Goal: Task Accomplishment & Management: Manage account settings

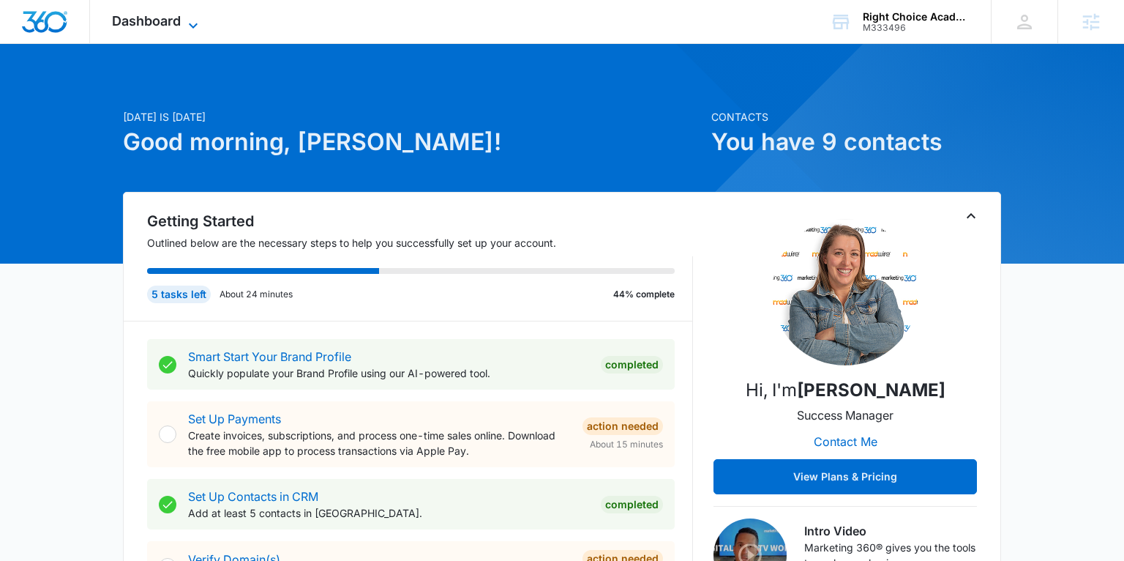
click at [171, 14] on span "Dashboard" at bounding box center [146, 20] width 69 height 15
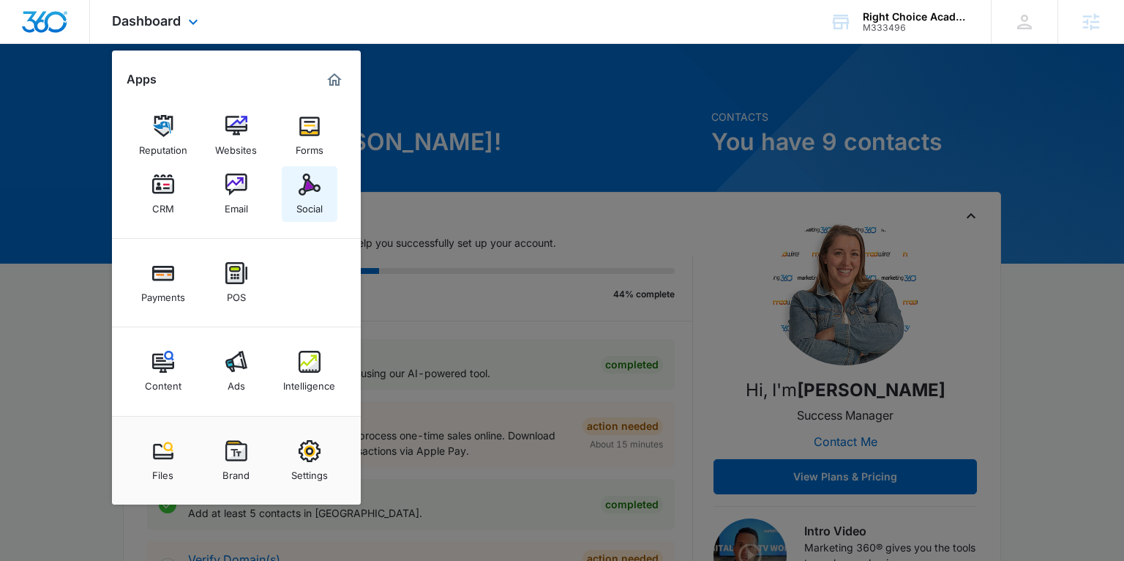
click at [298, 210] on div "Social" at bounding box center [309, 204] width 26 height 19
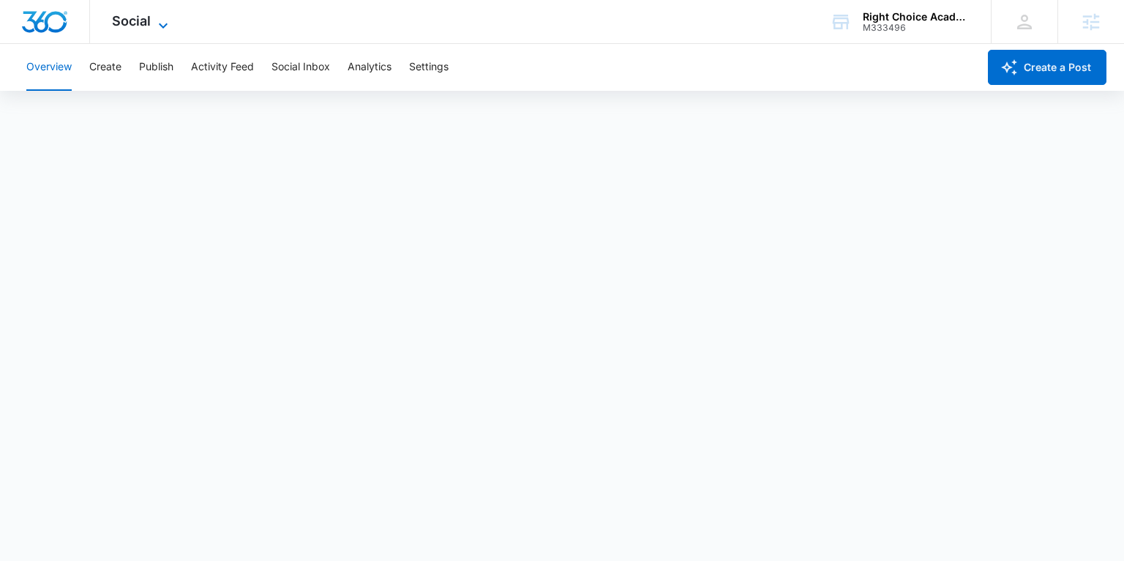
click at [129, 17] on span "Social" at bounding box center [131, 20] width 39 height 15
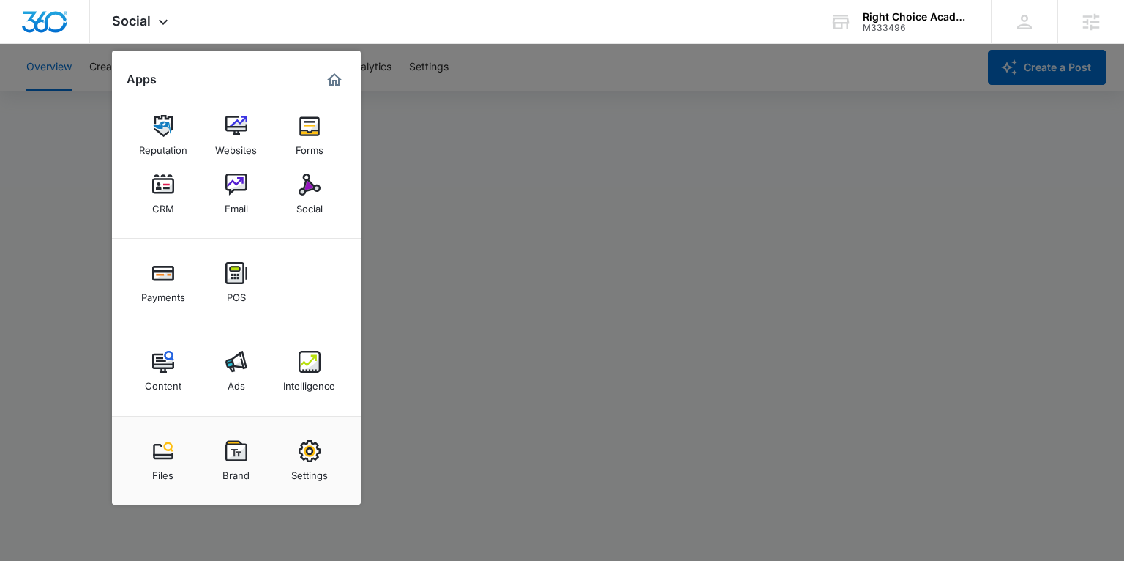
click at [404, 100] on div at bounding box center [562, 280] width 1124 height 561
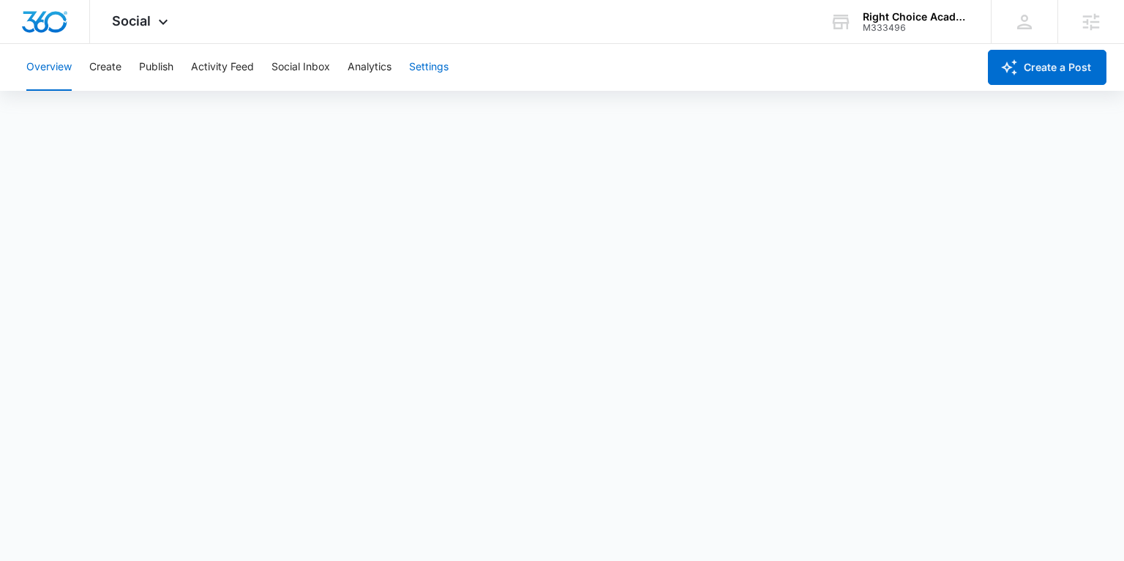
click at [433, 63] on button "Settings" at bounding box center [429, 67] width 40 height 47
click at [124, 24] on span "Social" at bounding box center [131, 20] width 39 height 15
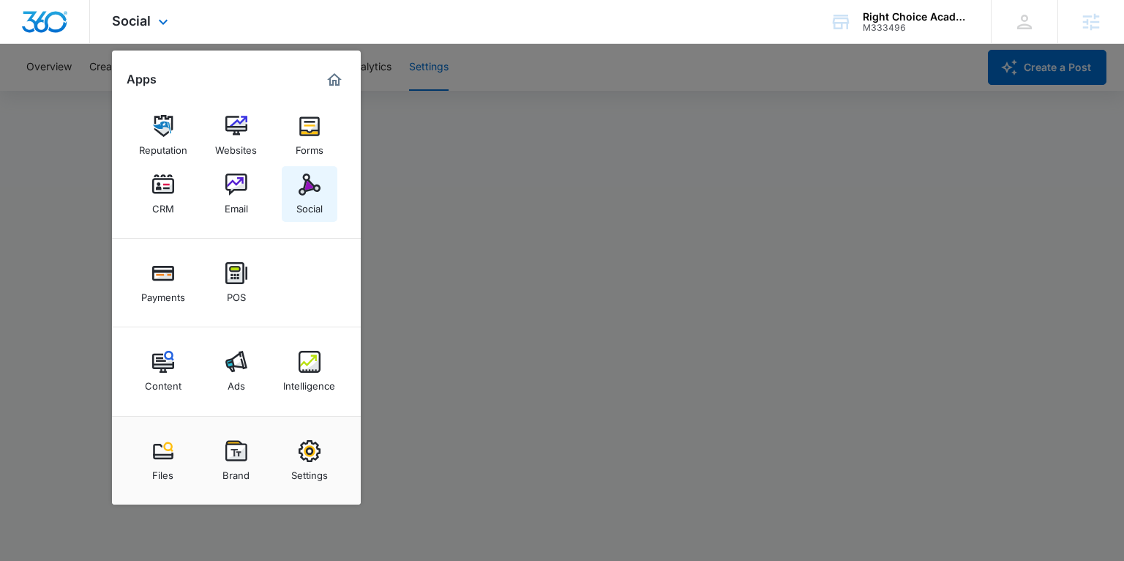
click at [296, 195] on div "Social" at bounding box center [309, 204] width 26 height 19
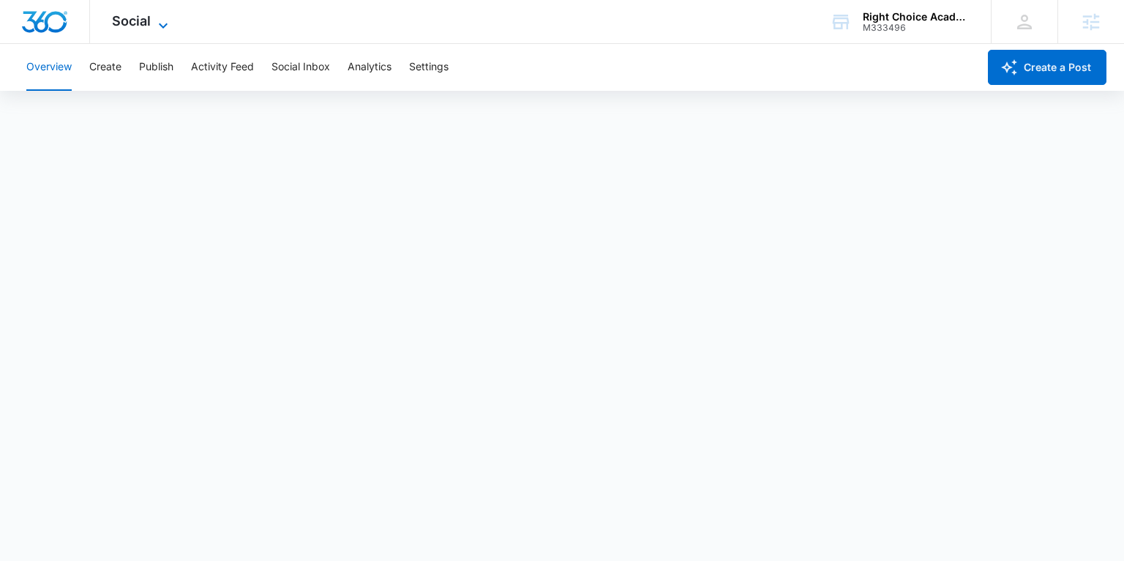
click at [143, 18] on span "Social" at bounding box center [131, 20] width 39 height 15
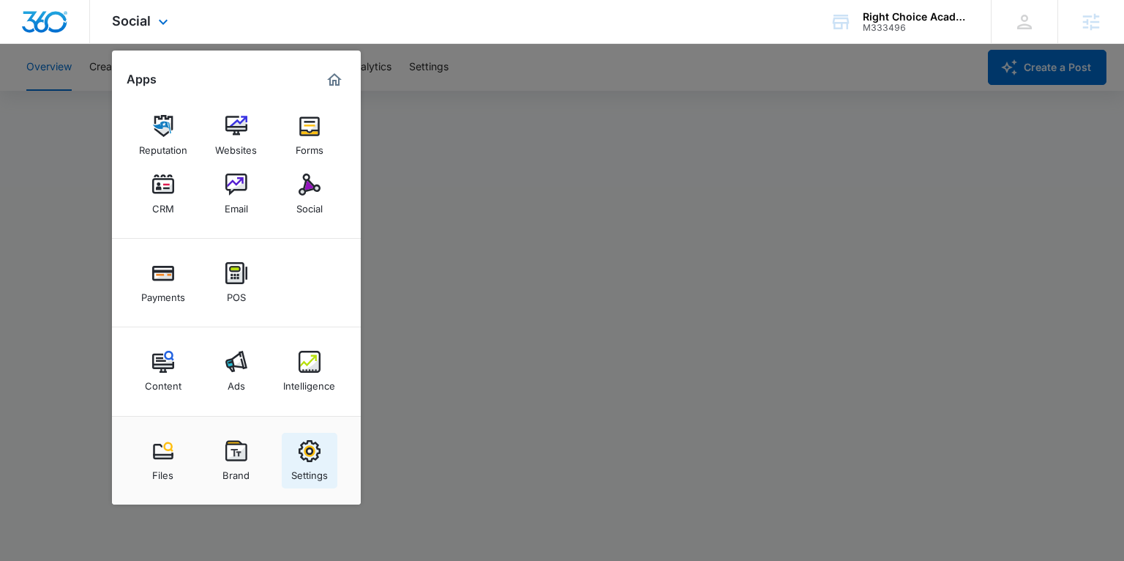
click at [297, 468] on div "Settings" at bounding box center [309, 471] width 37 height 19
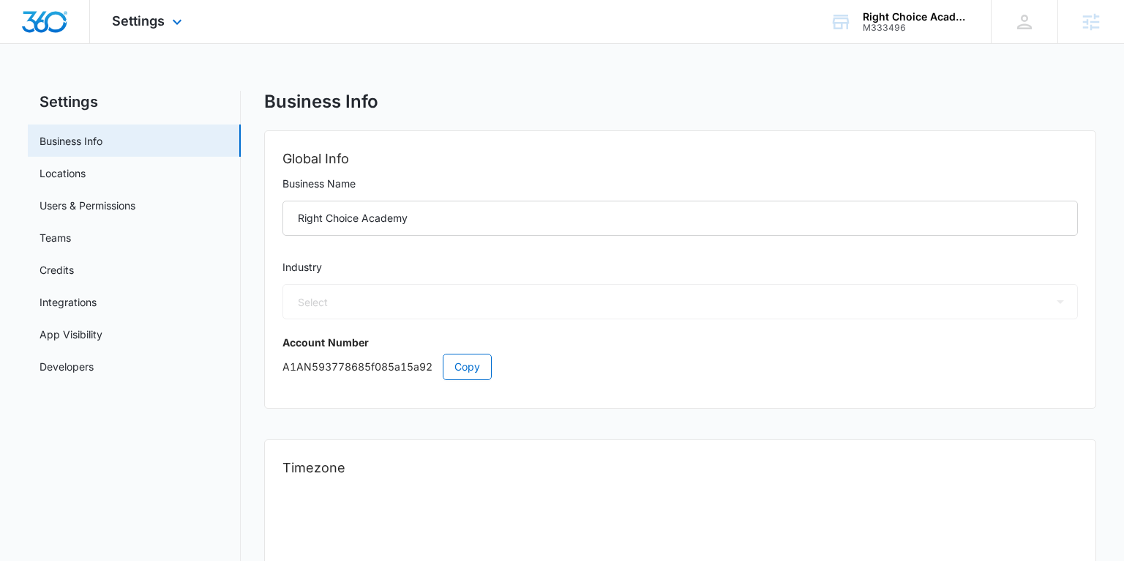
select select "27"
select select "US"
select select "America/[GEOGRAPHIC_DATA]"
click at [63, 199] on link "Users & Permissions" at bounding box center [88, 205] width 96 height 15
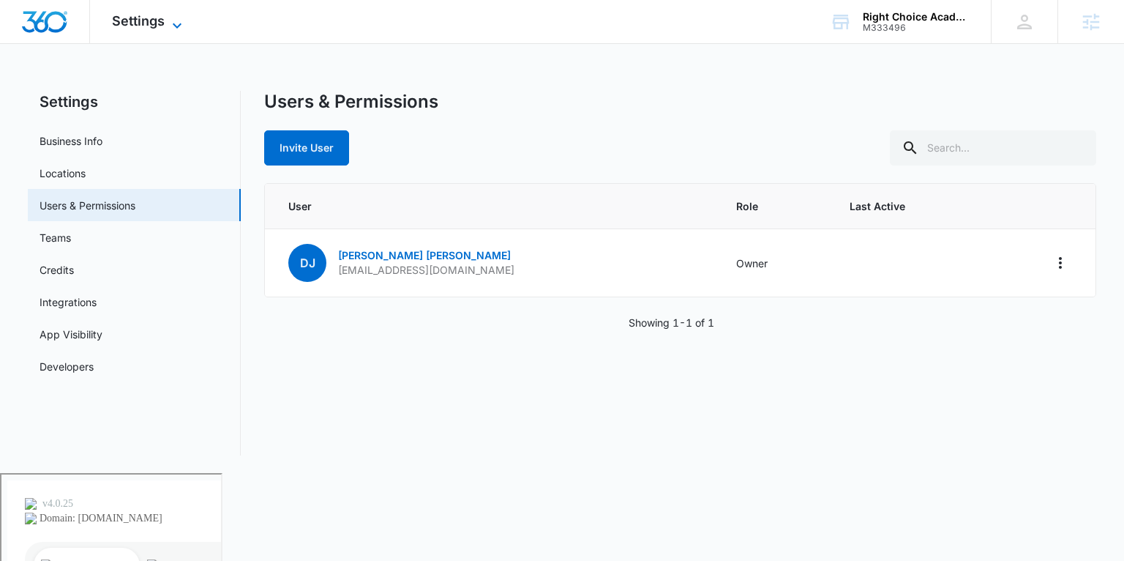
click at [135, 19] on span "Settings" at bounding box center [138, 20] width 53 height 15
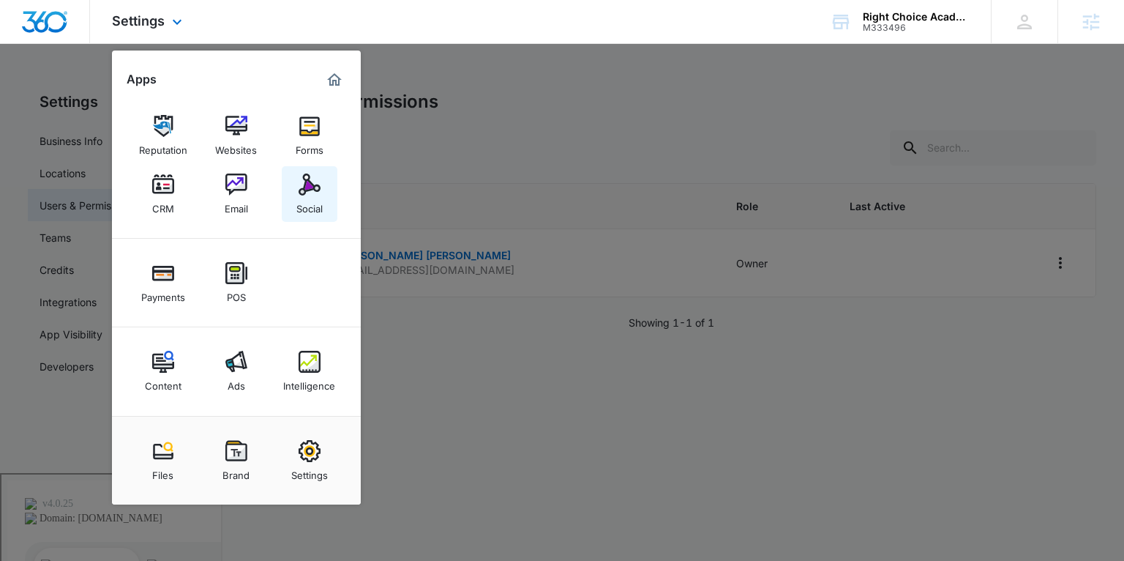
click at [306, 205] on div "Social" at bounding box center [309, 204] width 26 height 19
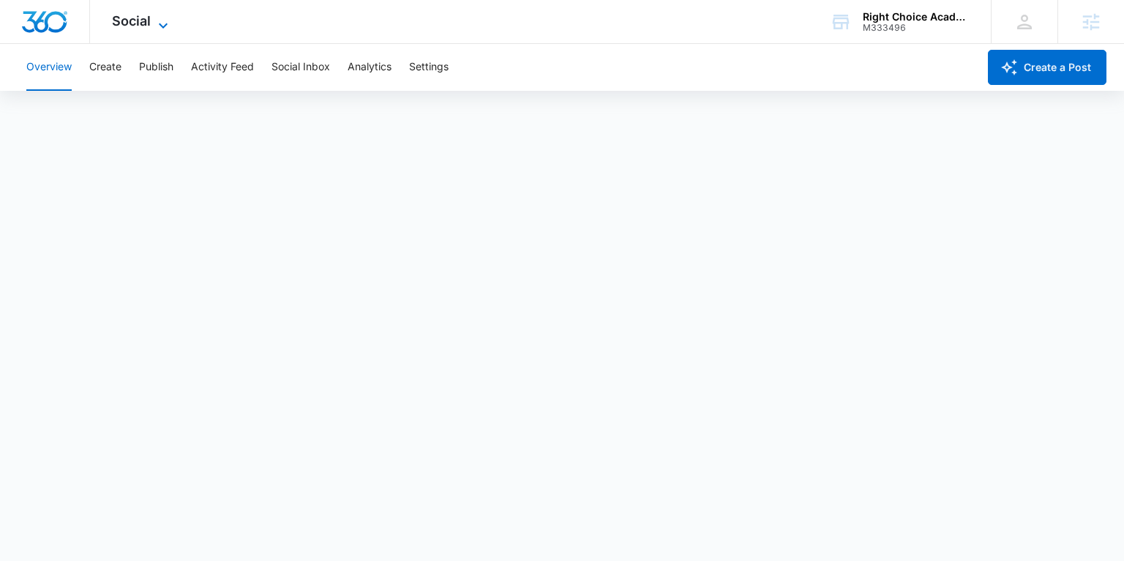
click at [163, 26] on icon at bounding box center [163, 26] width 18 height 18
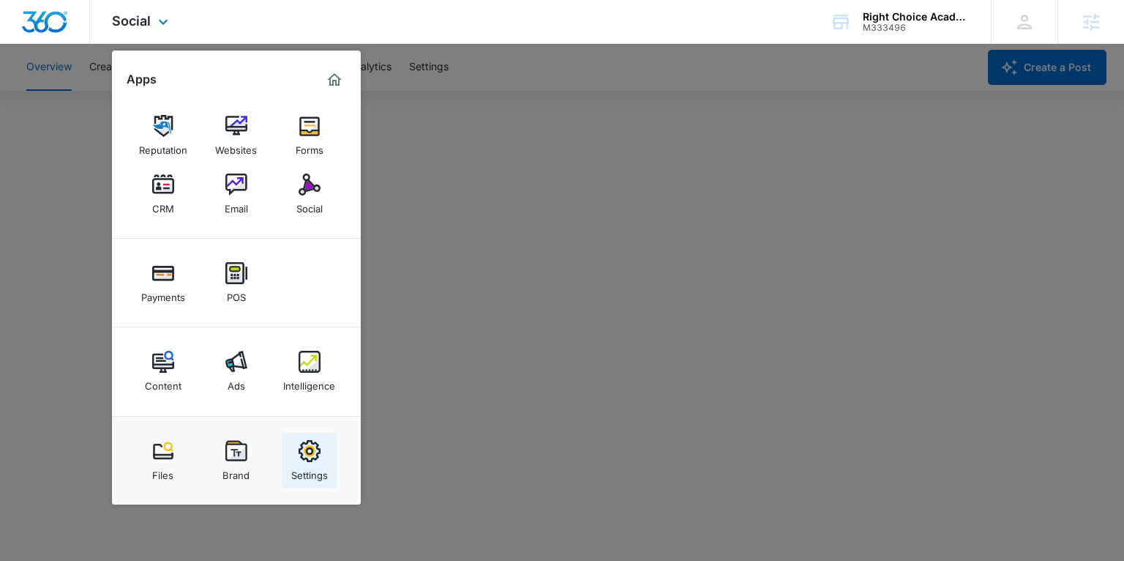
click at [315, 464] on div "Settings" at bounding box center [309, 471] width 37 height 19
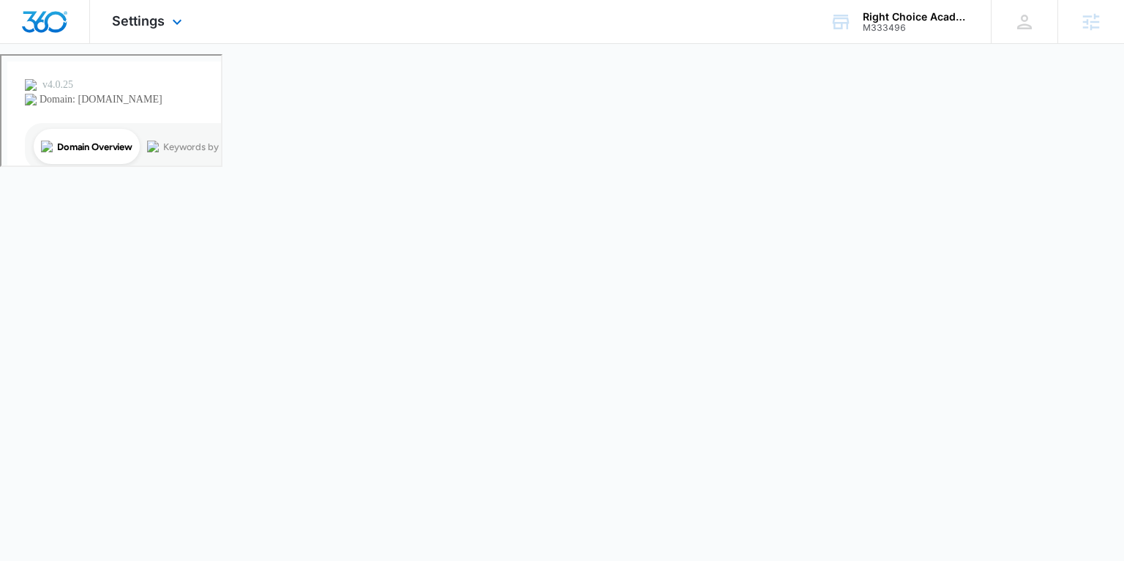
select select "27"
select select "US"
select select "America/[GEOGRAPHIC_DATA]"
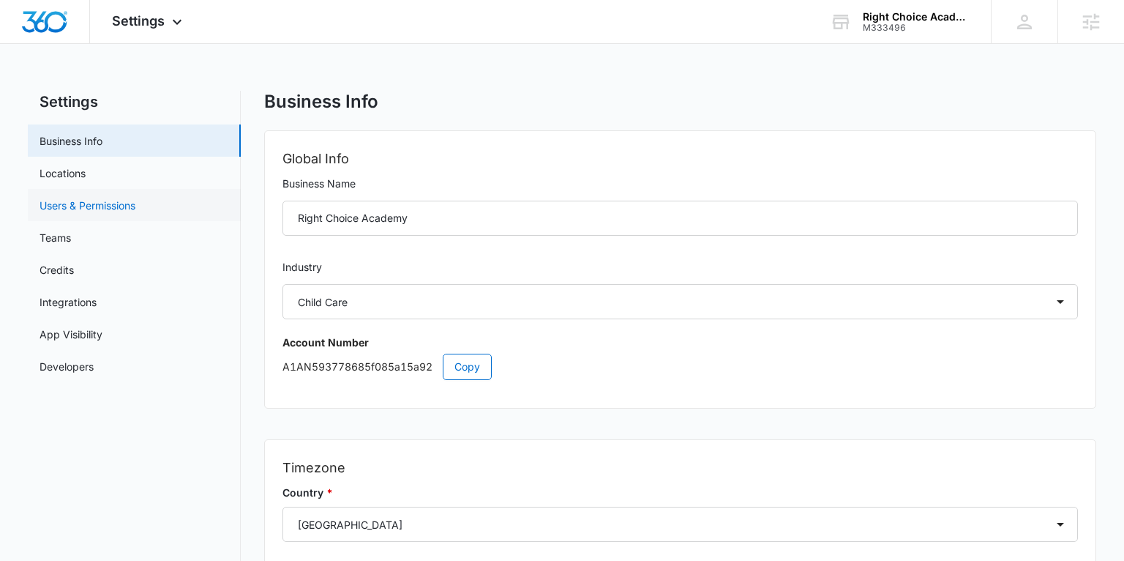
click at [76, 198] on link "Users & Permissions" at bounding box center [88, 205] width 96 height 15
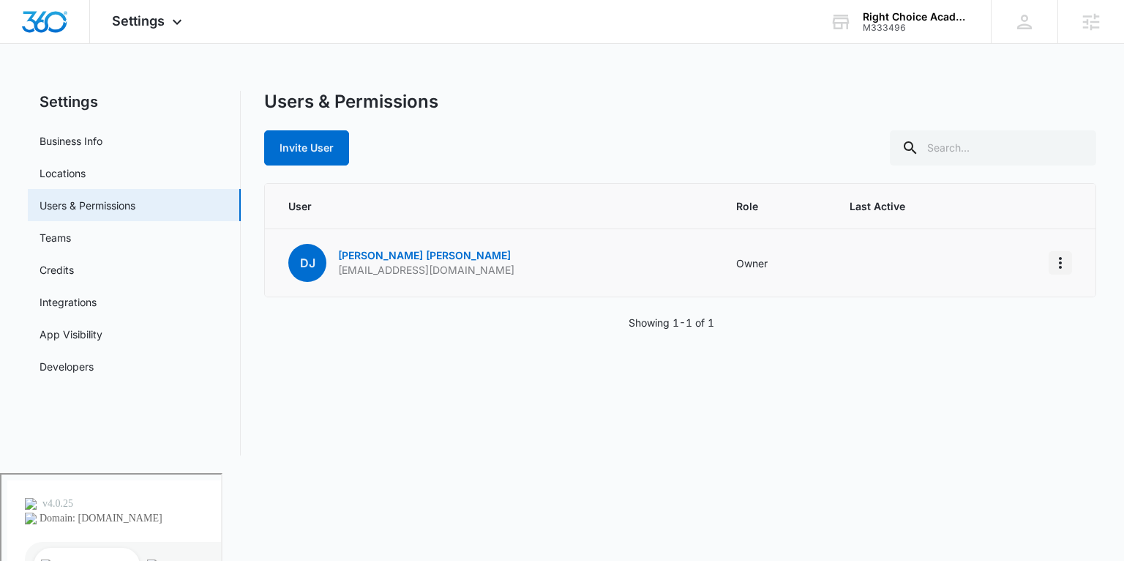
click at [1061, 264] on icon "Actions" at bounding box center [1061, 263] width 18 height 18
click at [315, 156] on button "Invite User" at bounding box center [306, 147] width 85 height 35
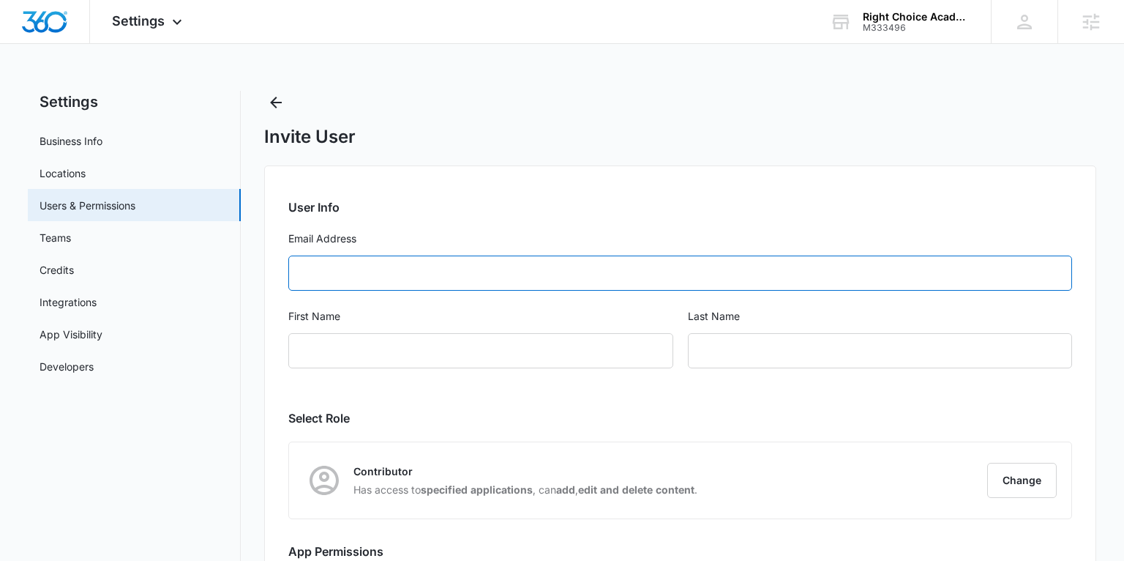
click at [363, 279] on input "Email Address" at bounding box center [679, 272] width 783 height 35
drag, startPoint x: 351, startPoint y: 276, endPoint x: 273, endPoint y: 269, distance: 77.9
click at [273, 269] on div "User Info Email Address theright Please enter a valid email. First Name Last Na…" at bounding box center [680, 417] width 832 height 504
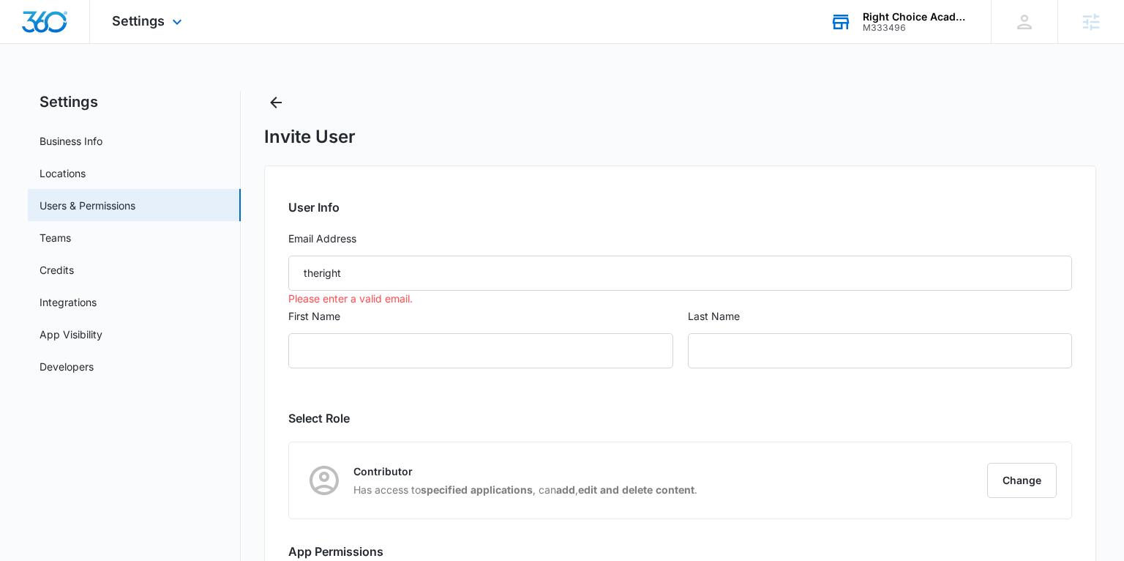
click at [892, 20] on div "Right Choice Academy" at bounding box center [916, 17] width 107 height 12
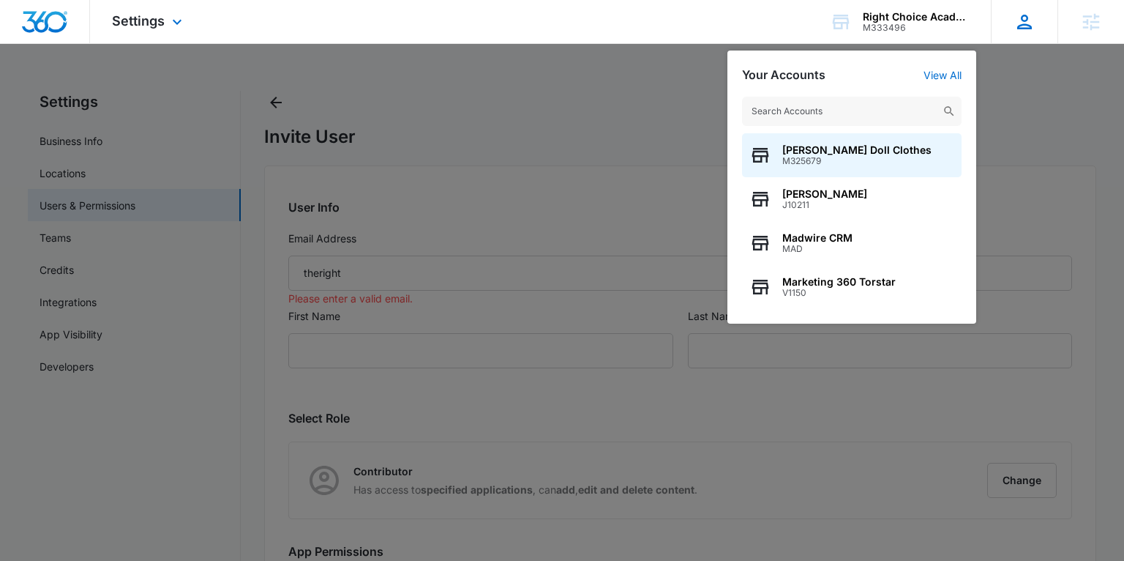
click at [1021, 18] on icon at bounding box center [1024, 22] width 15 height 15
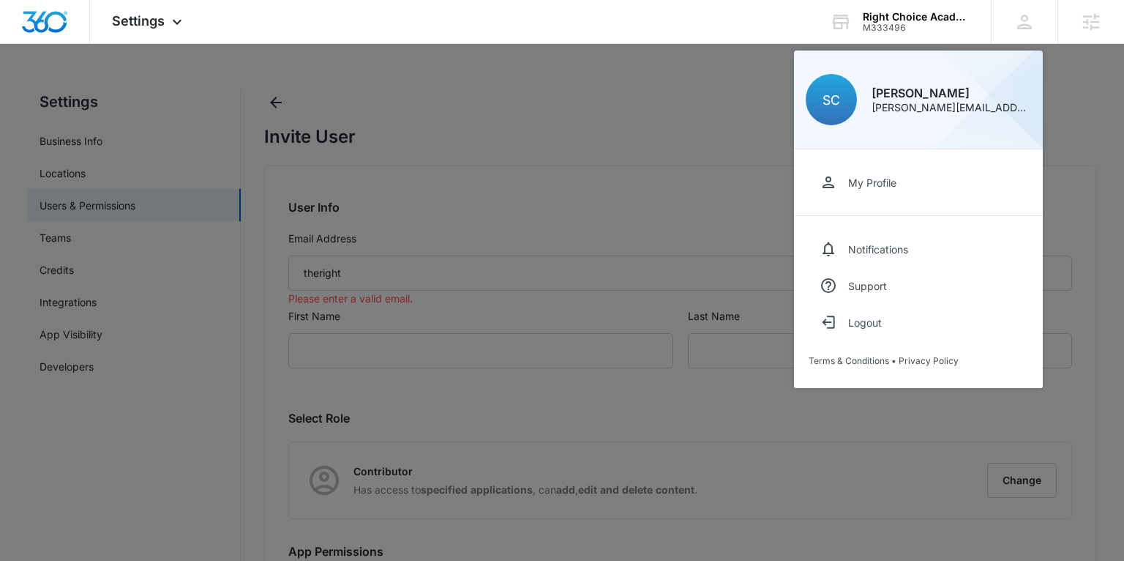
click at [753, 101] on div at bounding box center [562, 280] width 1124 height 561
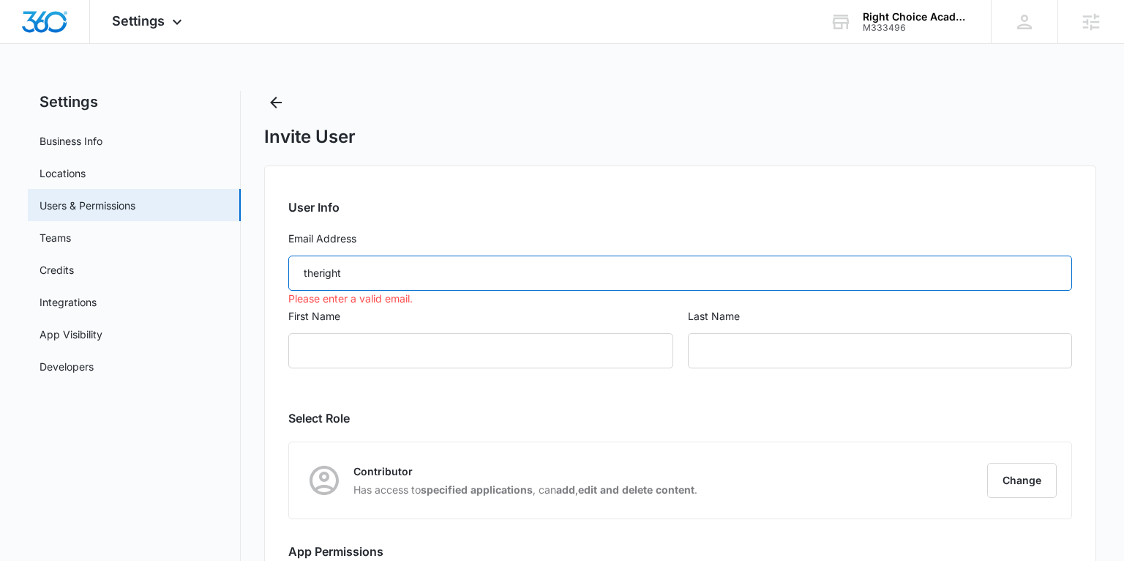
click at [365, 272] on input "theright" at bounding box center [679, 272] width 783 height 35
click at [364, 272] on input "theright" at bounding box center [679, 272] width 783 height 35
paste input "[EMAIL_ADDRESS][DOMAIN_NAME]"
type input "[EMAIL_ADDRESS][DOMAIN_NAME]"
type input "Shenette"
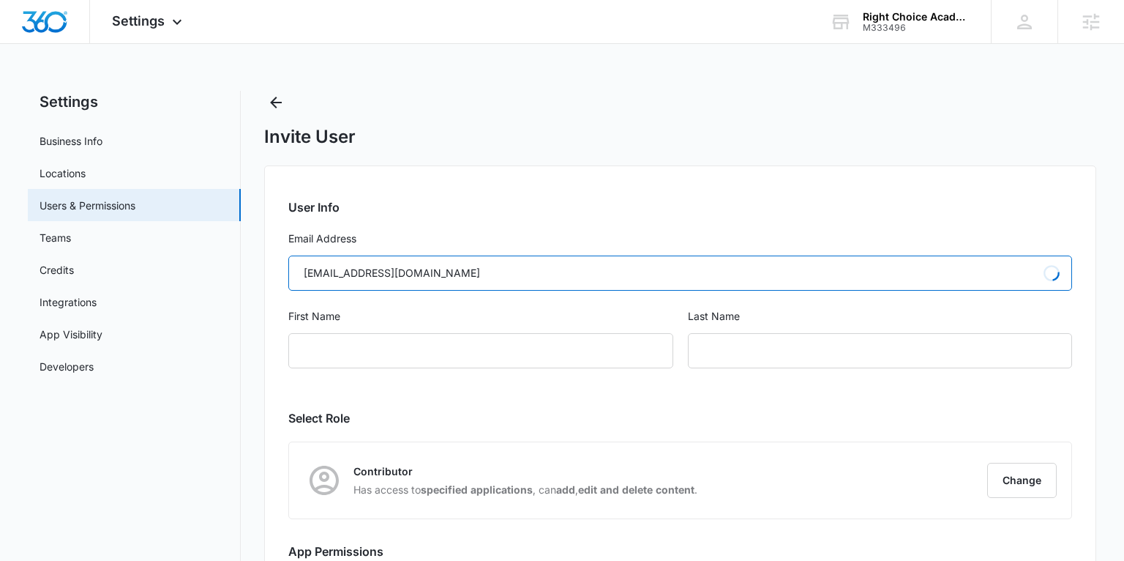
type input "[PERSON_NAME]"
type input "[EMAIL_ADDRESS][DOMAIN_NAME]"
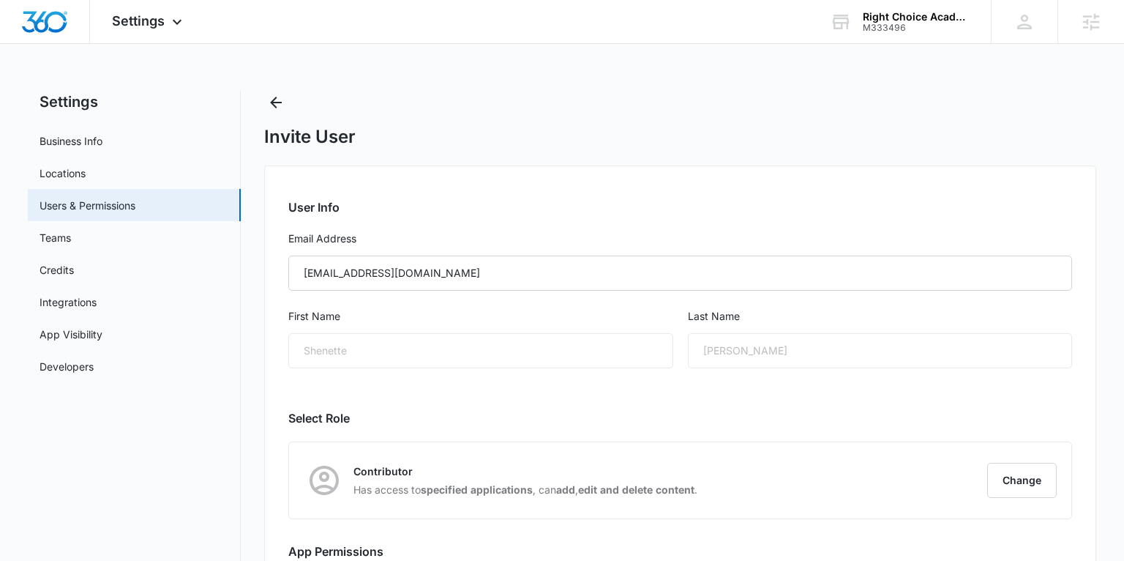
click at [403, 350] on div "Shenette" at bounding box center [480, 350] width 384 height 35
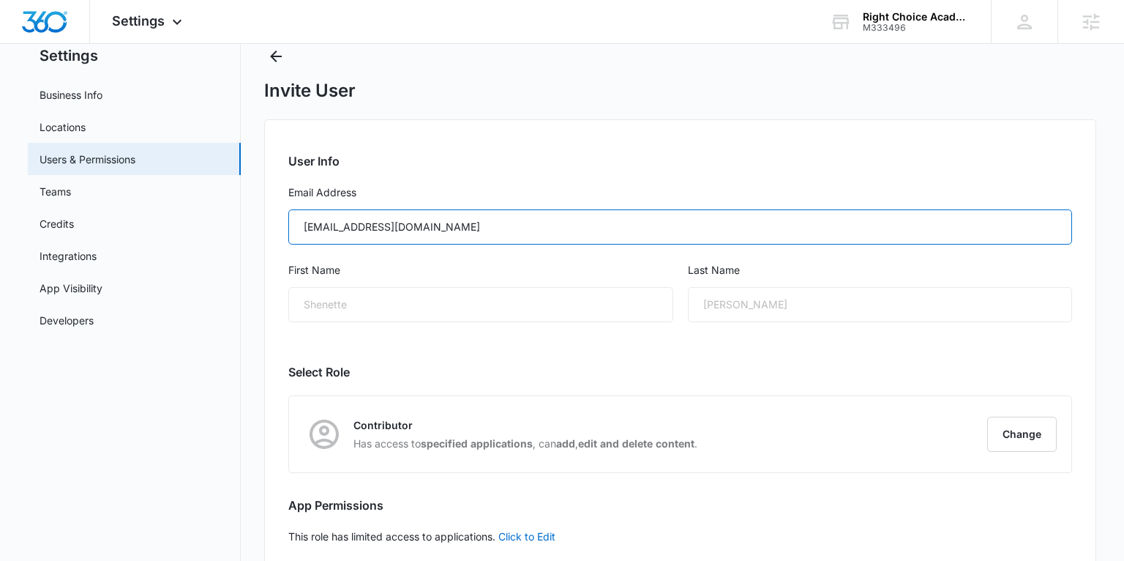
click at [395, 236] on input "[EMAIL_ADDRESS][DOMAIN_NAME]" at bounding box center [679, 226] width 783 height 35
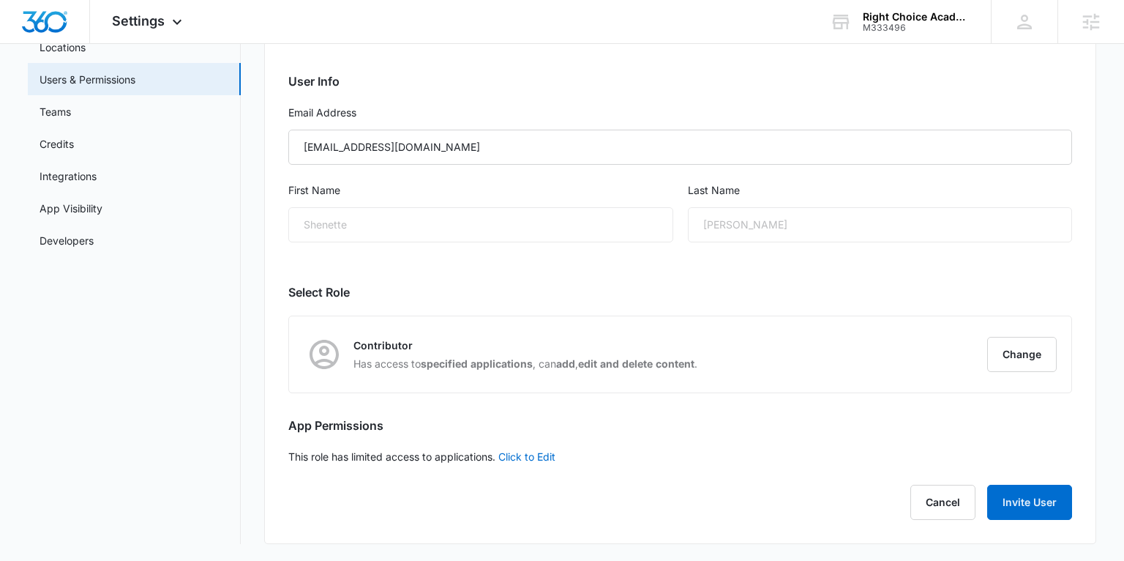
click at [375, 222] on div "Shenette" at bounding box center [480, 224] width 384 height 35
click at [364, 221] on div "Shenette" at bounding box center [480, 224] width 384 height 35
drag, startPoint x: 364, startPoint y: 221, endPoint x: 348, endPoint y: 220, distance: 16.1
click at [362, 221] on div "Shenette" at bounding box center [480, 224] width 384 height 35
click at [348, 220] on div "Shenette" at bounding box center [480, 224] width 384 height 35
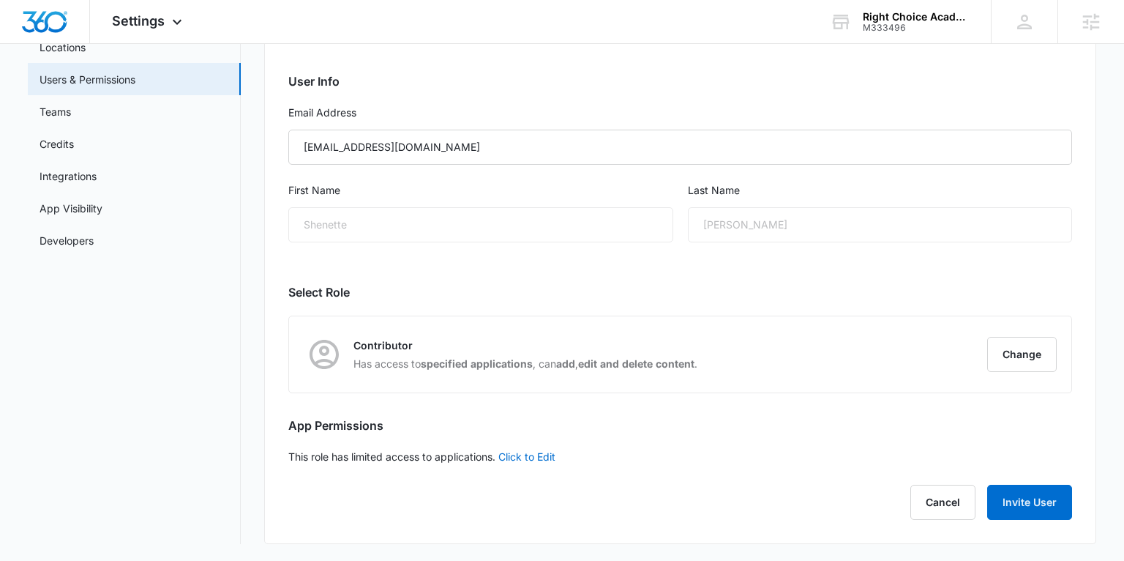
click at [348, 220] on div "Shenette" at bounding box center [480, 224] width 384 height 35
click at [1058, 359] on div "Contributor Has access to specified applications , can add , edit and delete co…" at bounding box center [680, 354] width 782 height 76
click at [1047, 359] on button "Change" at bounding box center [1022, 354] width 70 height 35
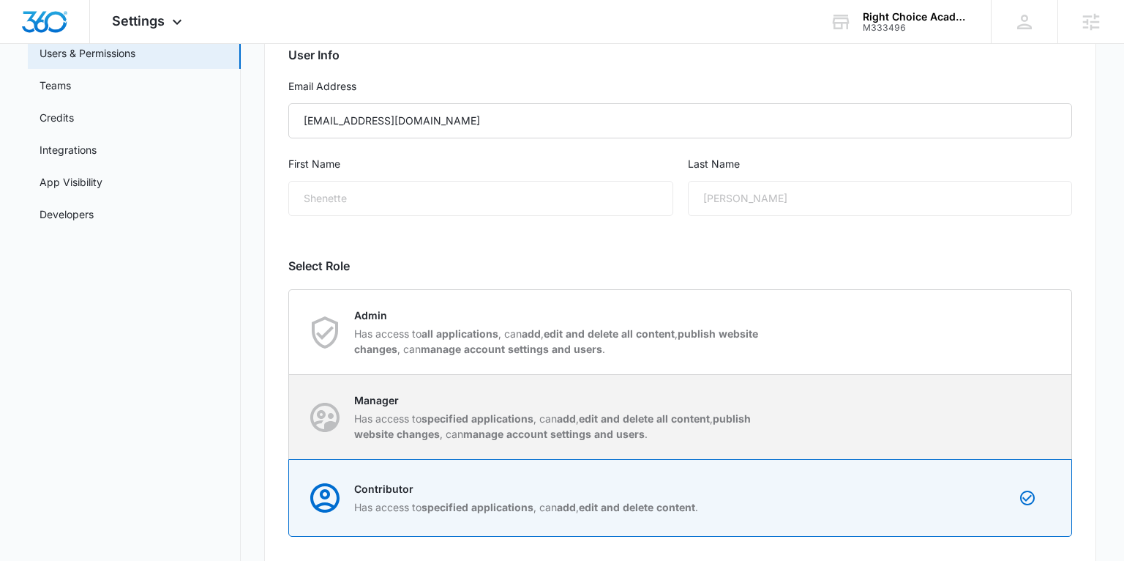
scroll to position [155, 0]
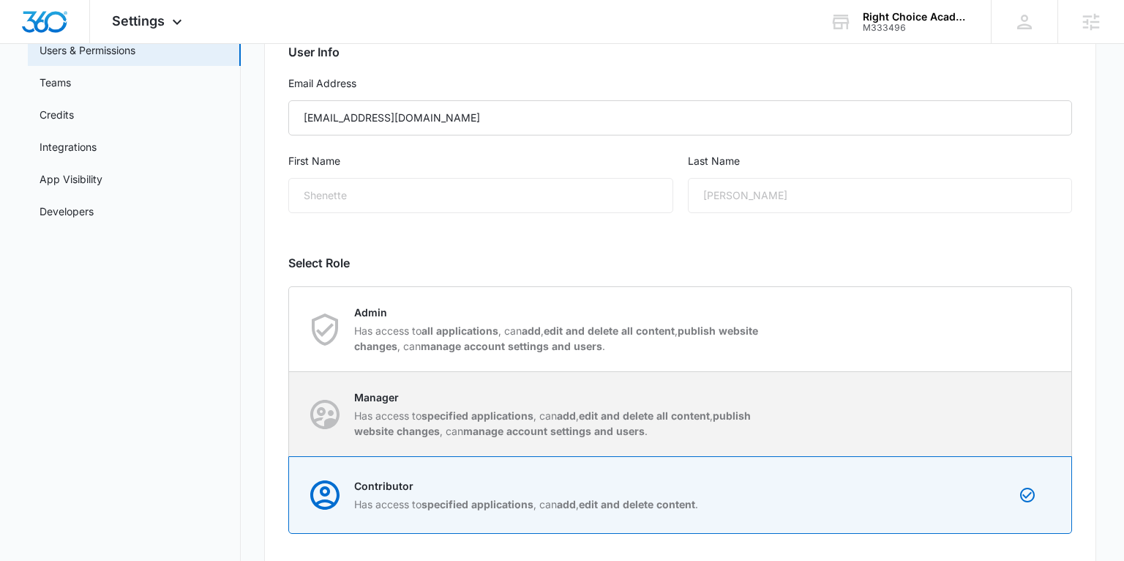
click at [395, 395] on p "Manager" at bounding box center [559, 396] width 411 height 15
click at [290, 414] on input "Manager Has access to specified applications , can add , edit and delete all co…" at bounding box center [289, 414] width 1 height 1
radio input "true"
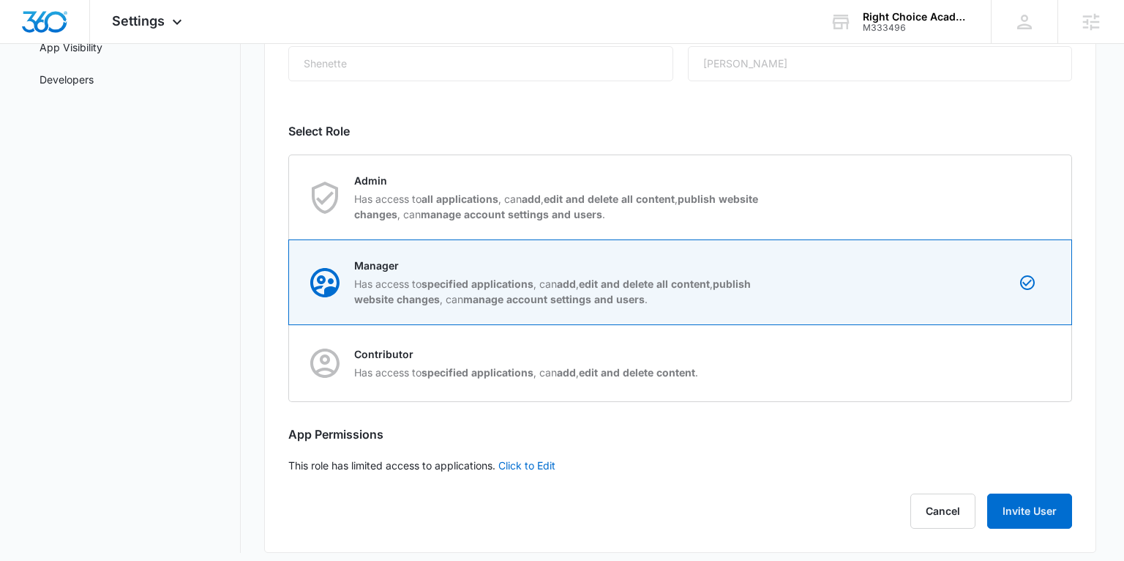
scroll to position [295, 0]
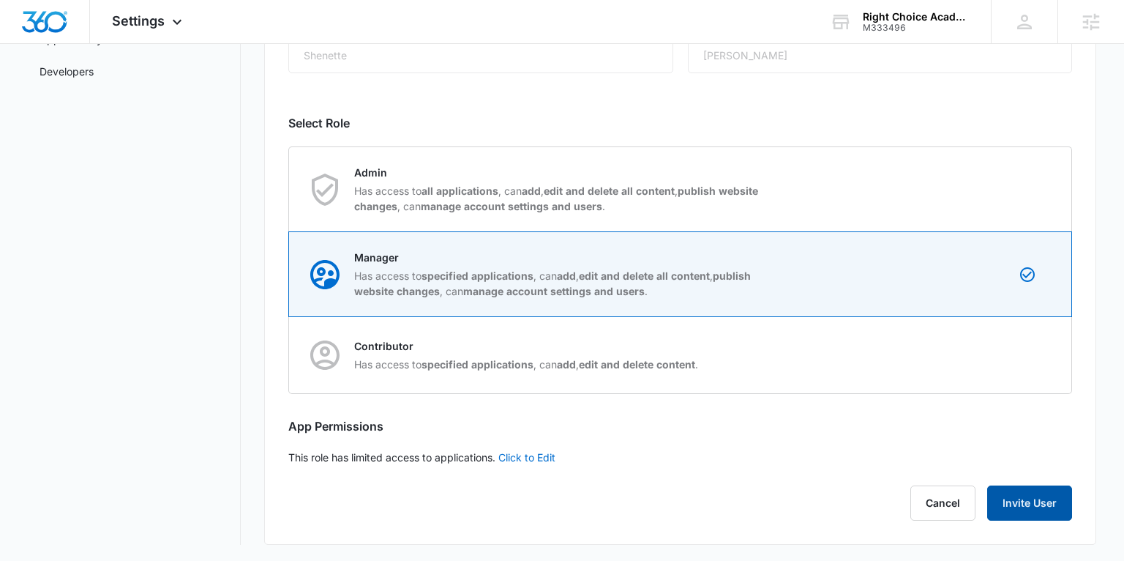
click at [1038, 504] on button "Invite User" at bounding box center [1029, 502] width 85 height 35
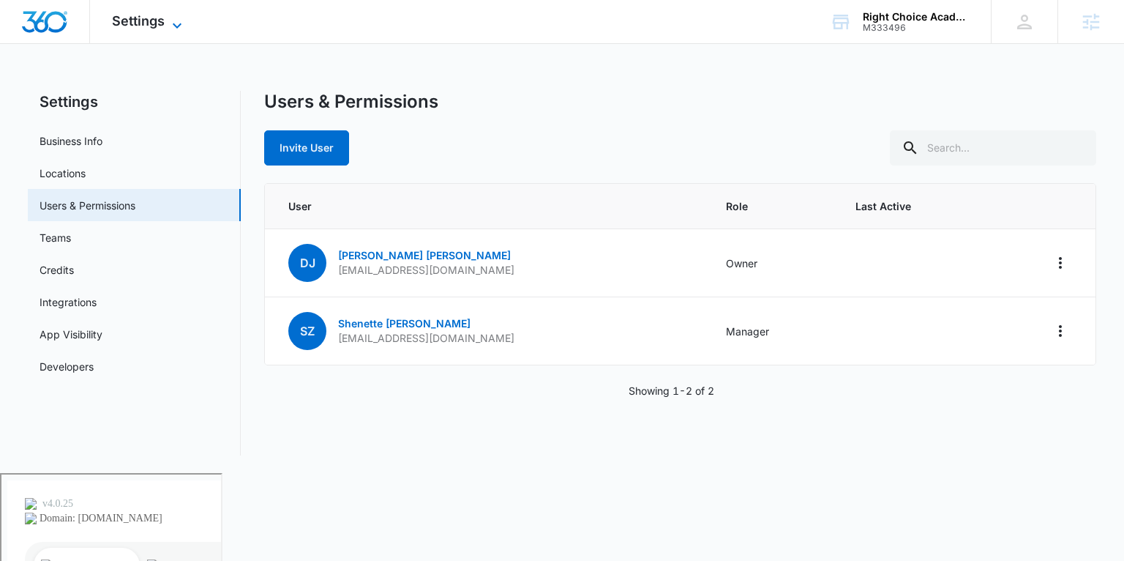
click at [150, 23] on span "Settings" at bounding box center [138, 20] width 53 height 15
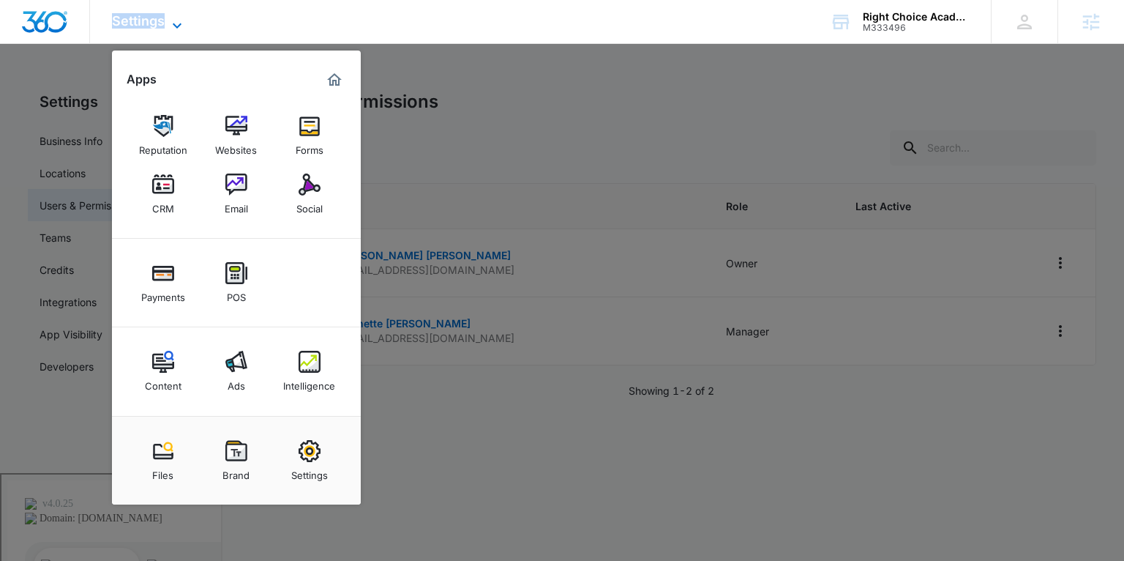
click at [150, 23] on span "Settings" at bounding box center [138, 20] width 53 height 15
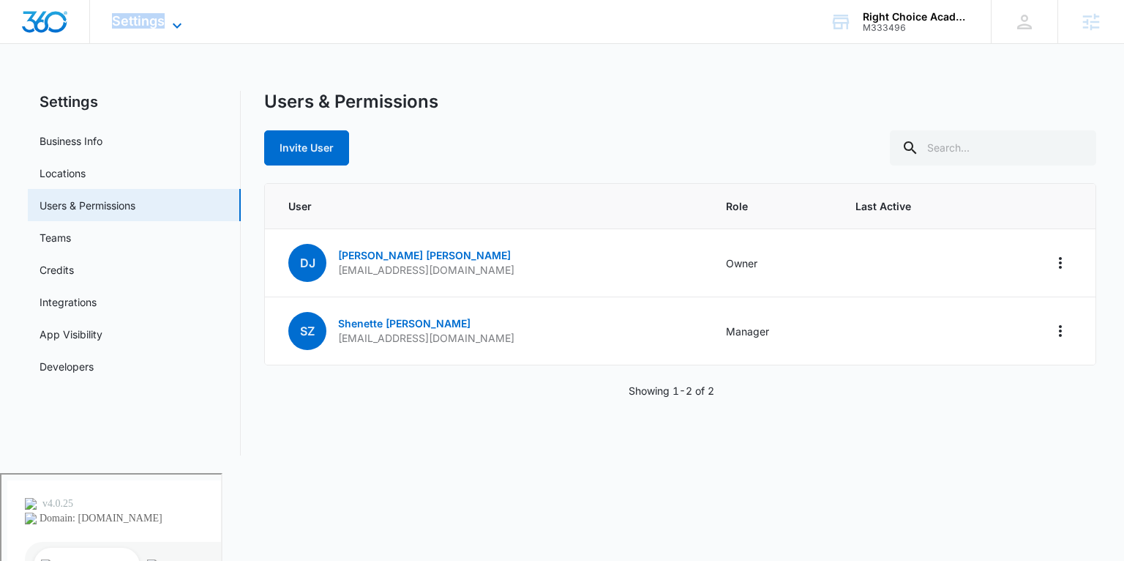
click at [161, 23] on span "Settings" at bounding box center [138, 20] width 53 height 15
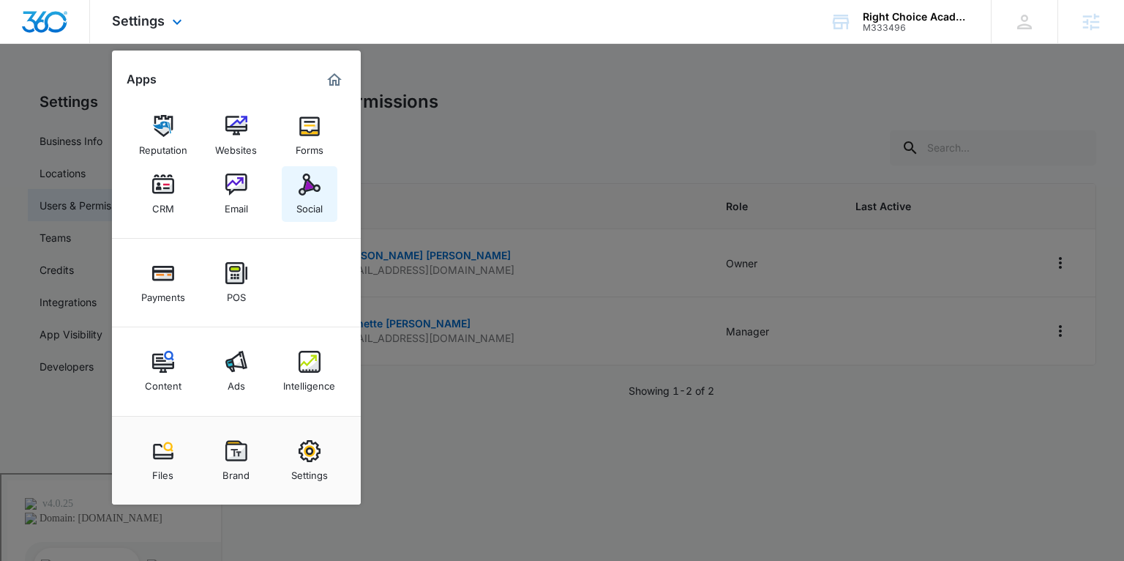
click at [298, 198] on div "Social" at bounding box center [309, 204] width 26 height 19
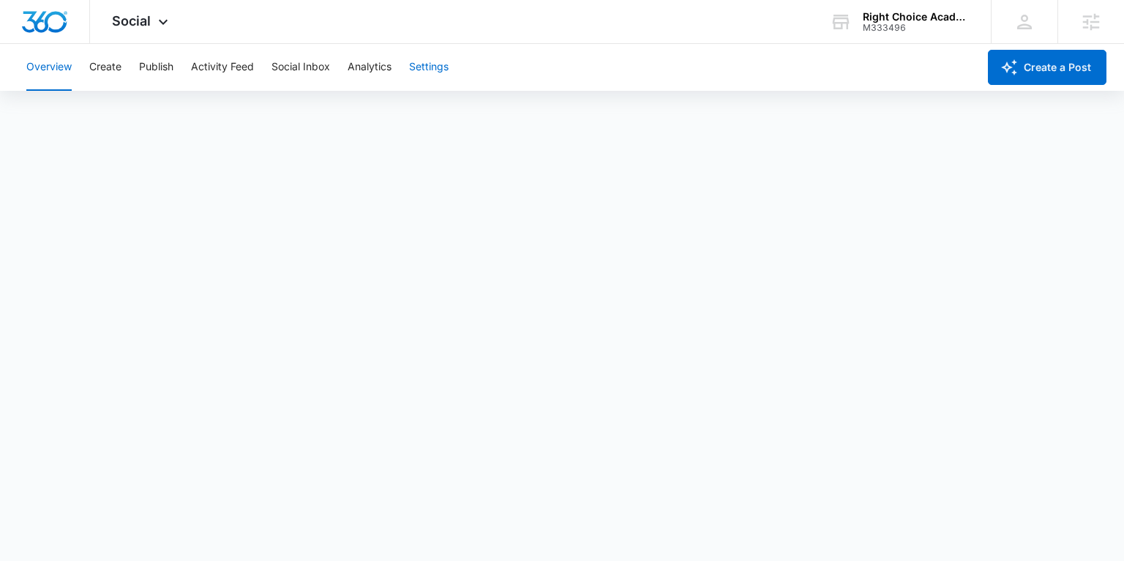
click at [434, 70] on button "Settings" at bounding box center [429, 67] width 40 height 47
click at [439, 64] on button "Settings" at bounding box center [429, 67] width 40 height 47
click at [143, 13] on span "Social" at bounding box center [131, 20] width 39 height 15
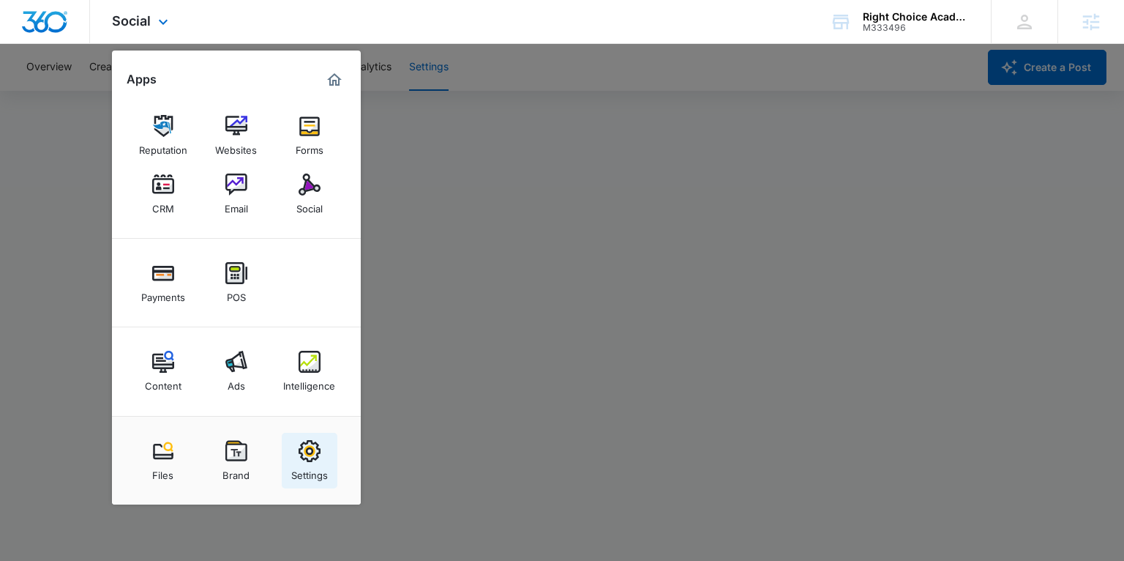
click at [308, 443] on img at bounding box center [310, 451] width 22 height 22
select select "27"
select select "US"
select select "America/[GEOGRAPHIC_DATA]"
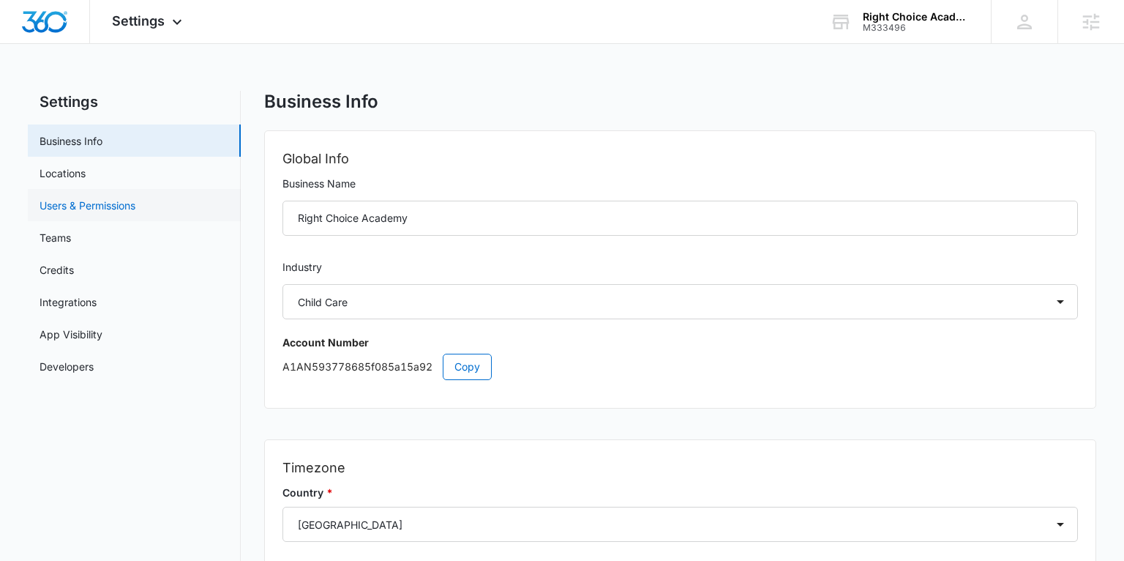
click at [90, 201] on link "Users & Permissions" at bounding box center [88, 205] width 96 height 15
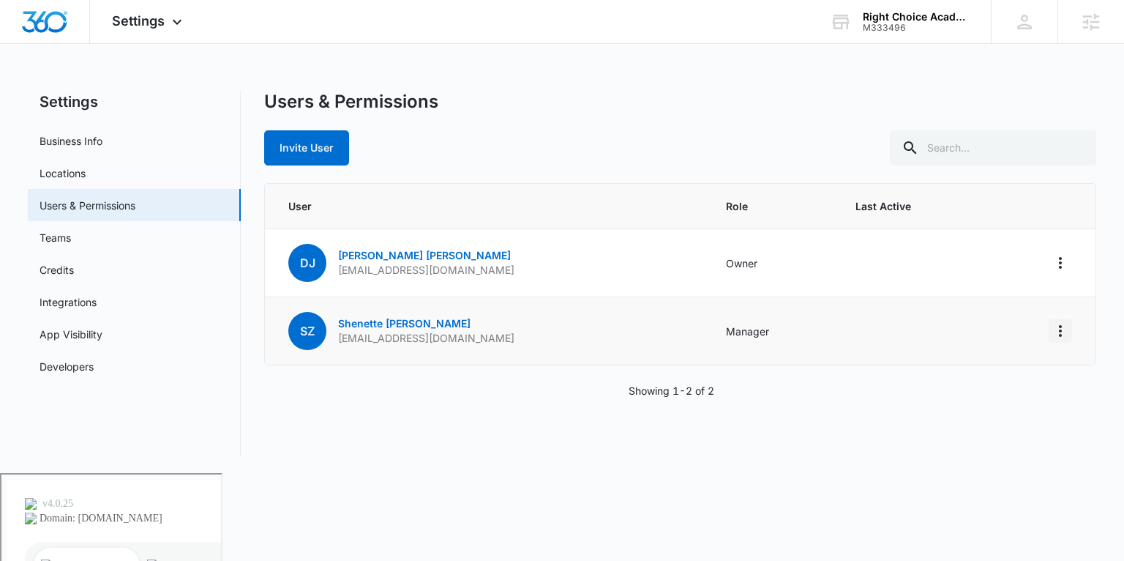
click at [1059, 336] on icon "Actions" at bounding box center [1061, 331] width 18 height 18
click at [393, 319] on link "[PERSON_NAME]" at bounding box center [404, 323] width 132 height 12
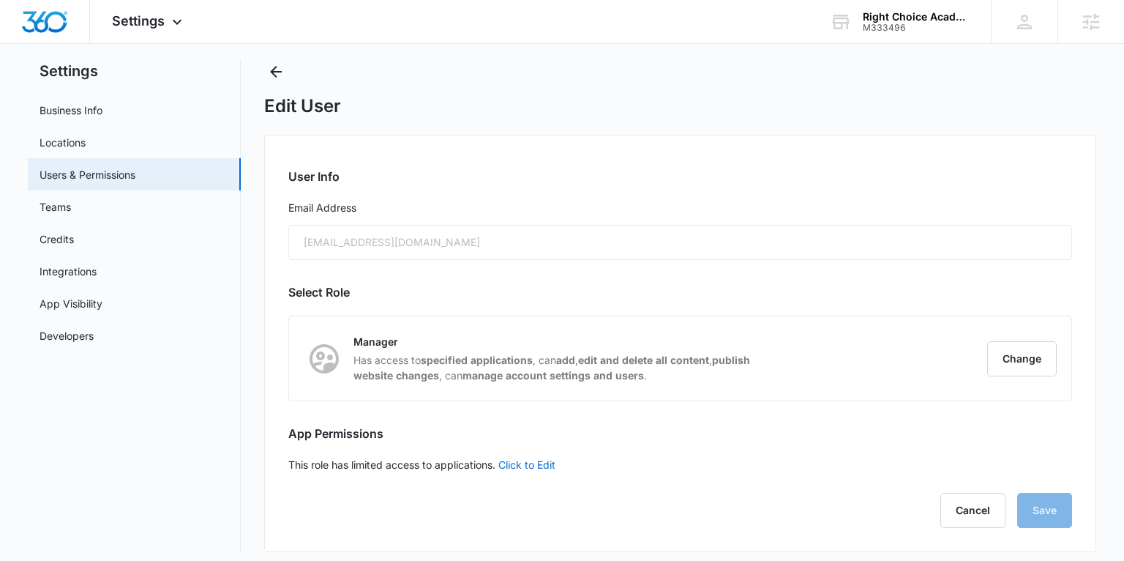
scroll to position [29, 0]
click at [393, 247] on div "[EMAIL_ADDRESS][DOMAIN_NAME]" at bounding box center [679, 243] width 783 height 35
click at [274, 75] on icon "Back" at bounding box center [277, 73] width 12 height 12
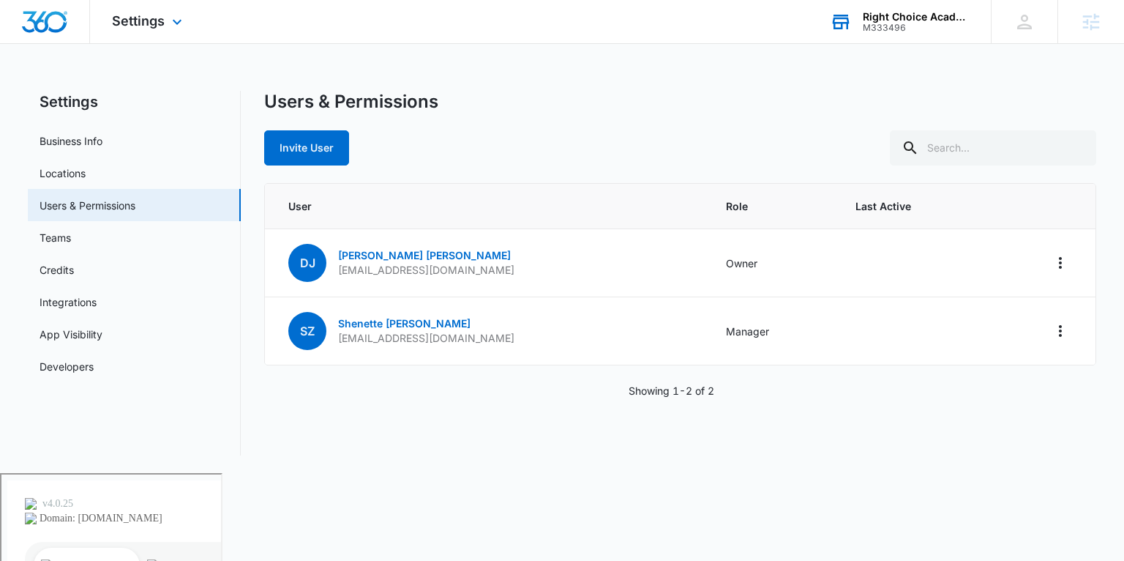
click at [891, 18] on div "Right Choice Academy" at bounding box center [916, 17] width 107 height 12
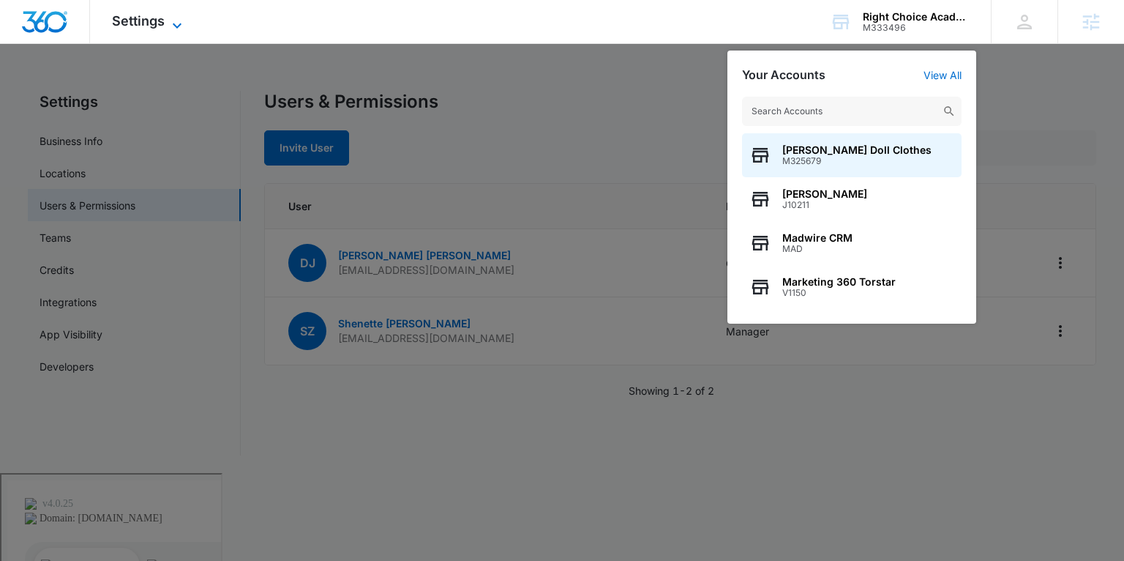
click at [140, 20] on span "Settings" at bounding box center [138, 20] width 53 height 15
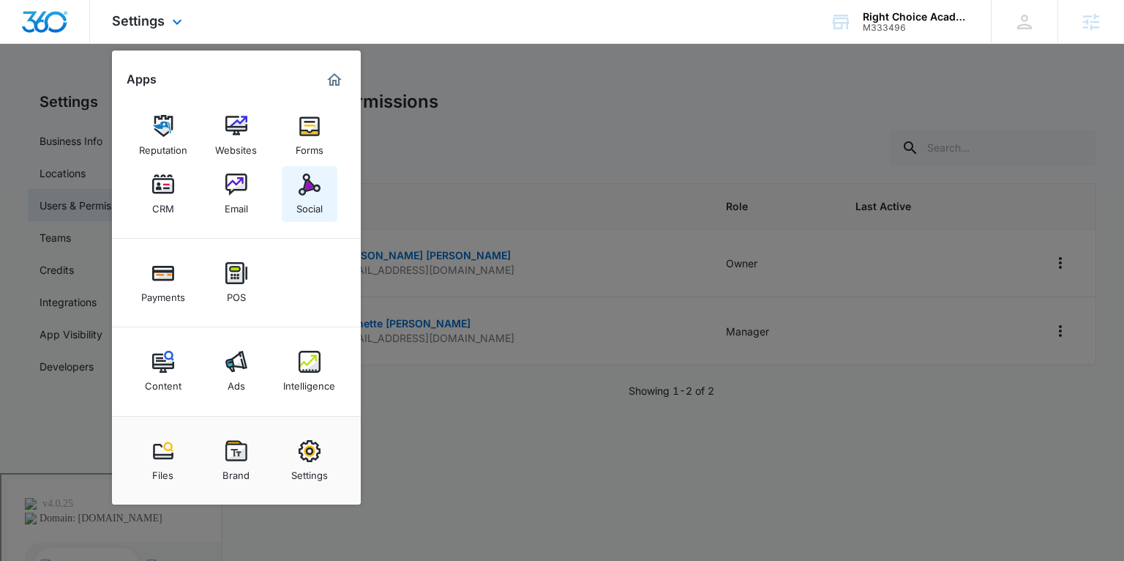
click at [303, 183] on img at bounding box center [310, 184] width 22 height 22
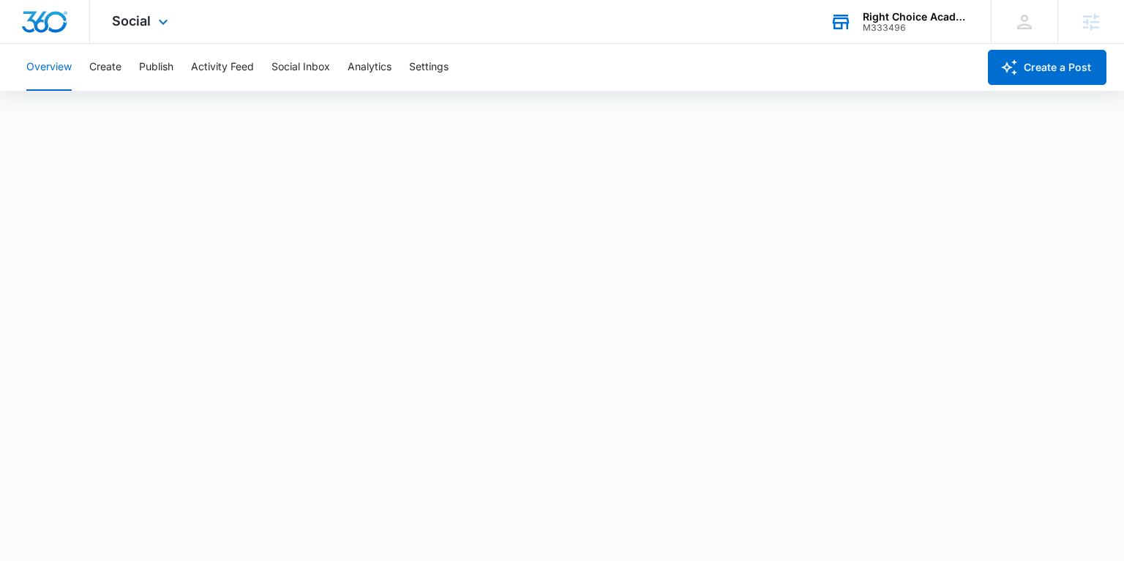
click at [893, 20] on div "Right Choice Academy" at bounding box center [916, 17] width 107 height 12
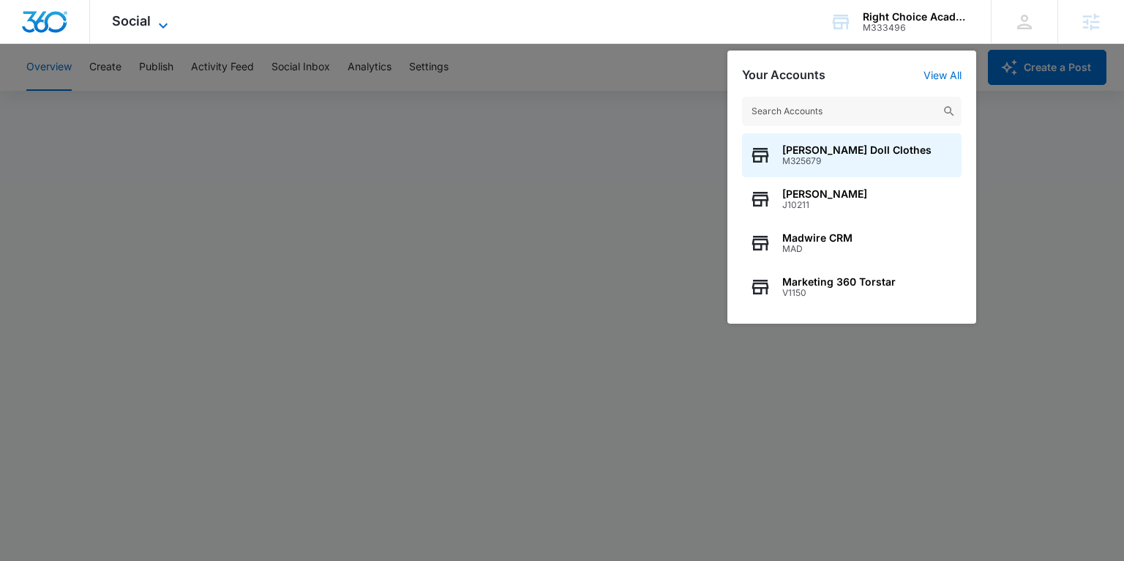
click at [160, 18] on icon at bounding box center [163, 26] width 18 height 18
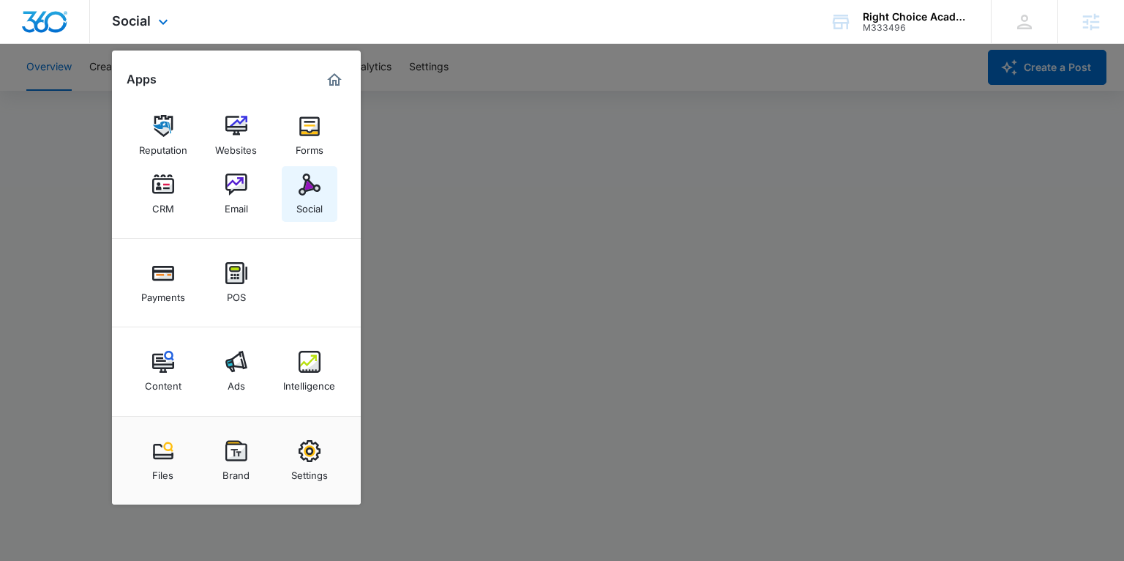
click at [308, 214] on link "Social" at bounding box center [310, 194] width 56 height 56
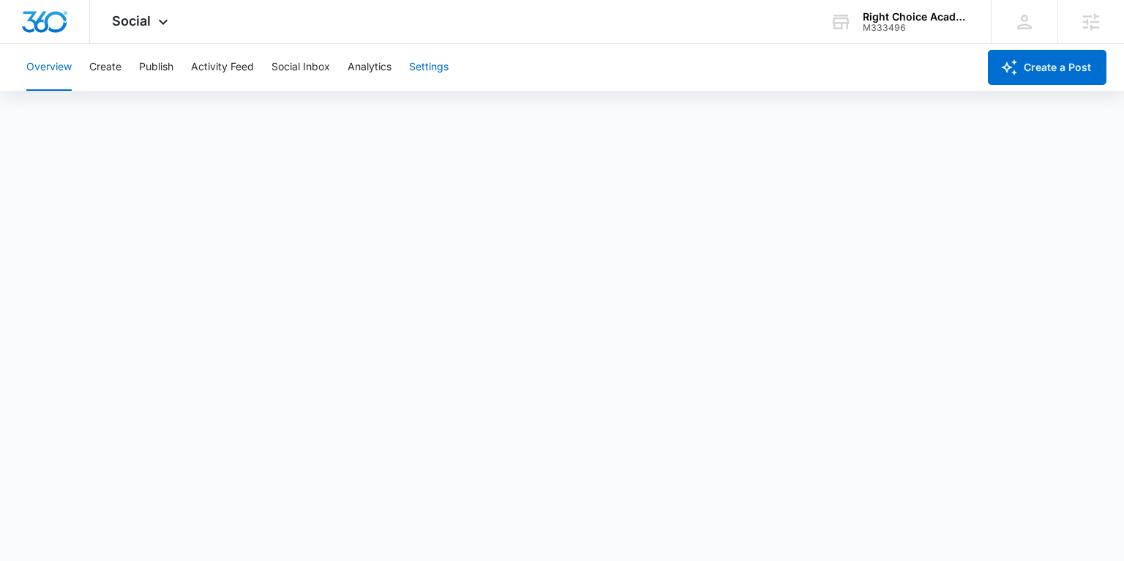
click at [426, 67] on button "Settings" at bounding box center [429, 67] width 40 height 47
